Goal: Check status: Check status

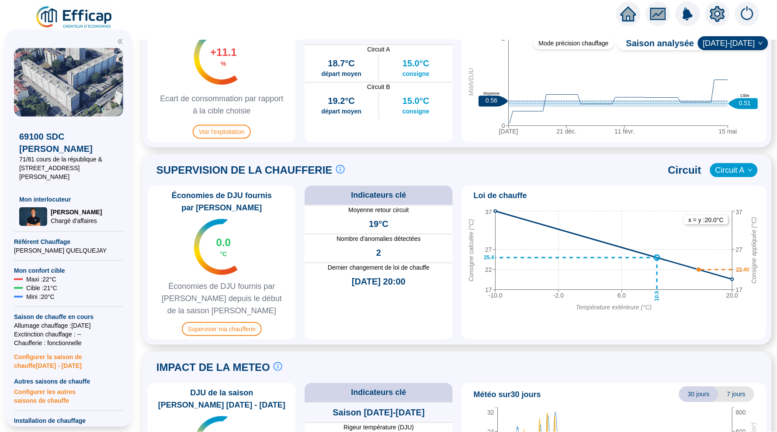
scroll to position [507, 0]
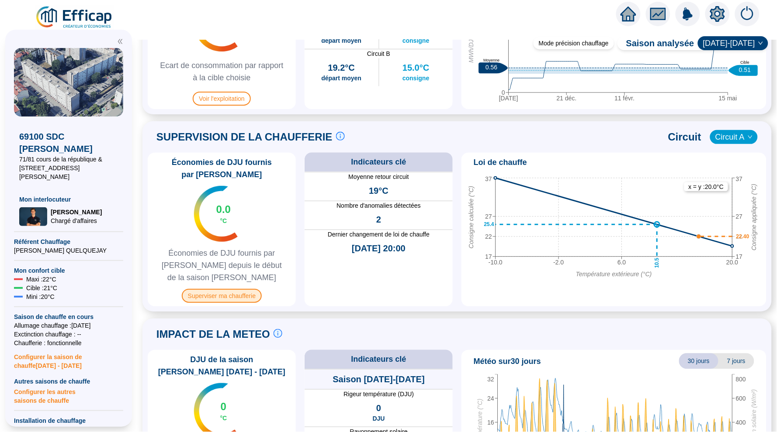
click at [224, 297] on span "Superviser ma chaufferie" at bounding box center [222, 296] width 80 height 14
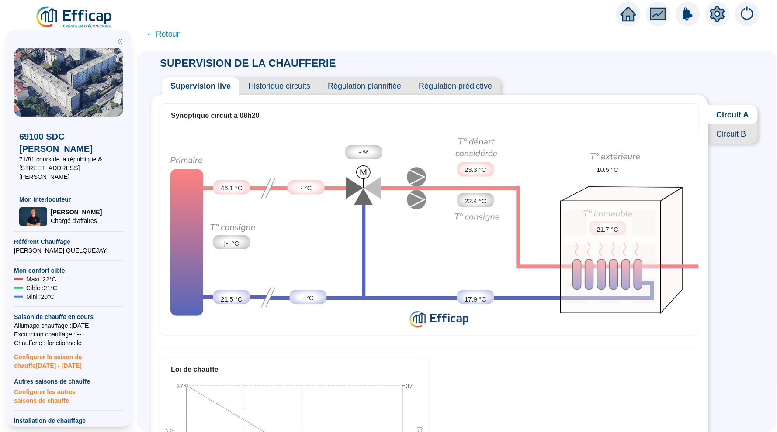
click at [286, 90] on span "Historique circuits" at bounding box center [278, 85] width 79 height 17
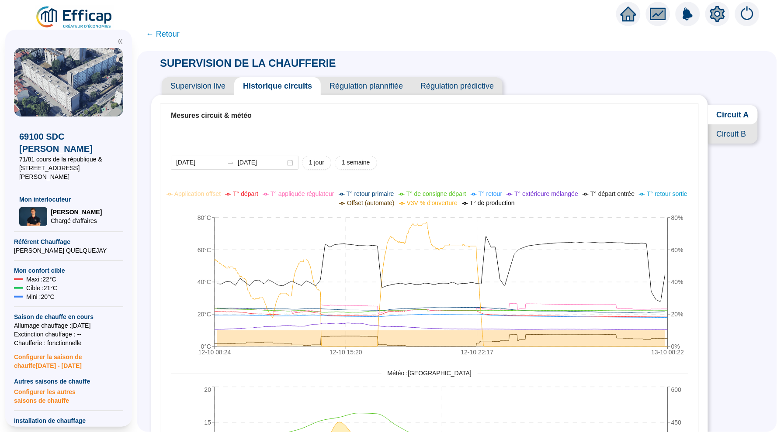
click at [729, 133] on span "Circuit B" at bounding box center [733, 133] width 50 height 19
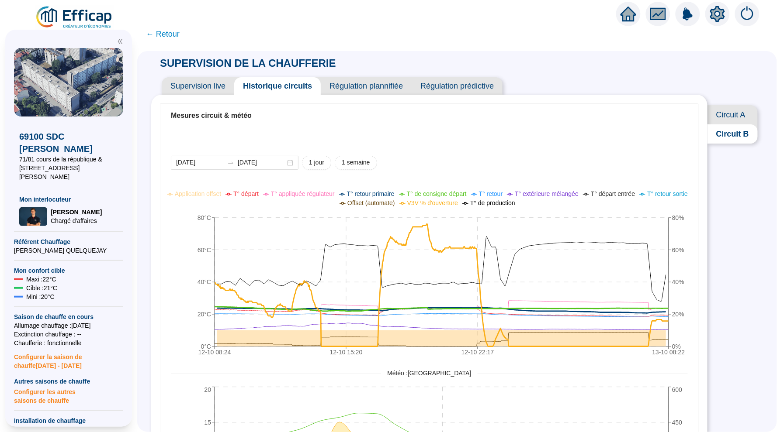
click at [724, 111] on span "Circuit A" at bounding box center [732, 114] width 50 height 19
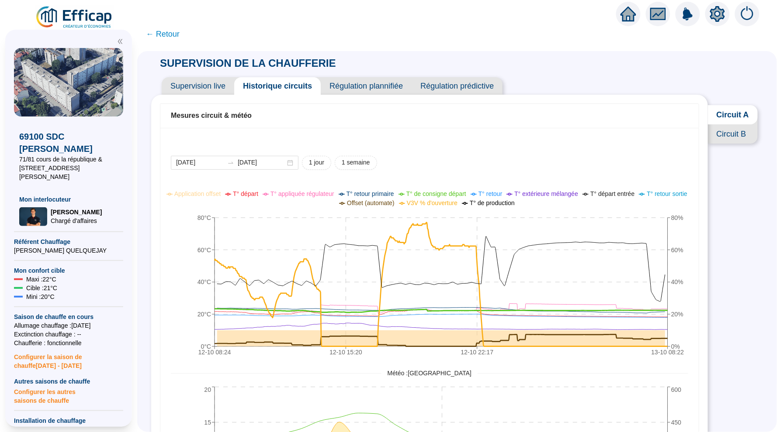
click at [212, 93] on span "Supervision live" at bounding box center [198, 85] width 73 height 17
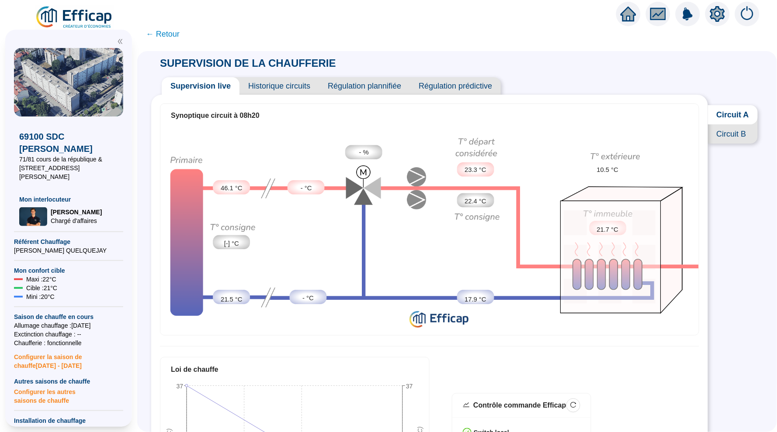
click at [724, 132] on span "Circuit B" at bounding box center [733, 133] width 50 height 19
click at [733, 119] on span "Circuit A" at bounding box center [732, 114] width 50 height 19
click at [164, 34] on span "← Retour" at bounding box center [163, 34] width 34 height 12
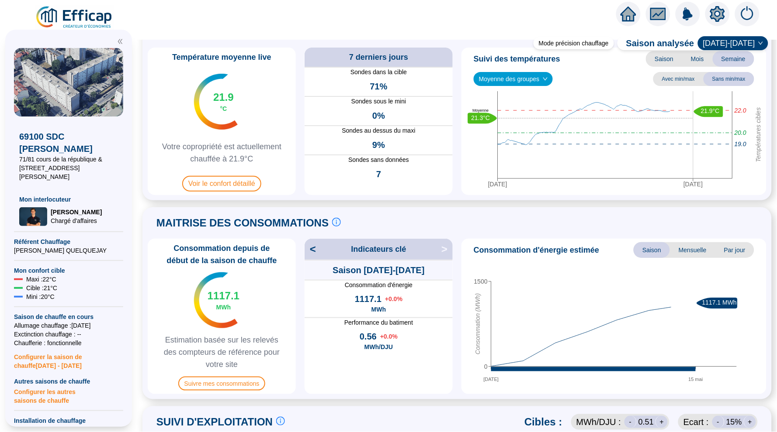
scroll to position [51, 0]
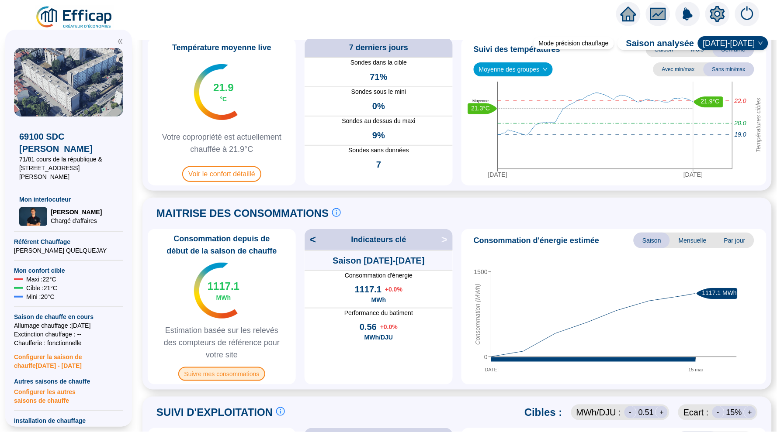
click at [220, 374] on span "Suivre mes consommations" at bounding box center [221, 374] width 87 height 14
